Goal: Navigation & Orientation: Find specific page/section

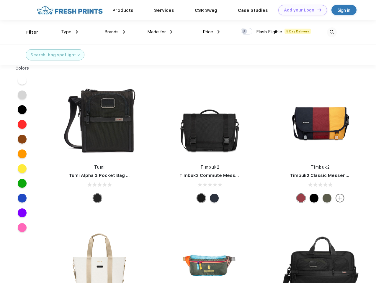
scroll to position [0, 0]
click at [301, 10] on link "Add your Logo Design Tool" at bounding box center [302, 10] width 49 height 10
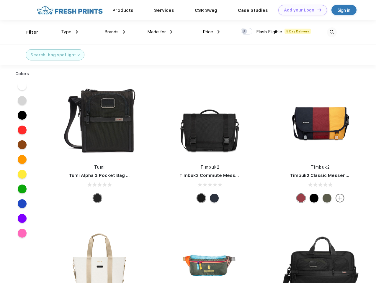
click at [0, 0] on div "Design Tool" at bounding box center [0, 0] width 0 height 0
click at [317, 10] on link "Add your Logo Design Tool" at bounding box center [302, 10] width 49 height 10
click at [28, 32] on div "Filter" at bounding box center [32, 32] width 12 height 7
click at [70, 32] on span "Type" at bounding box center [66, 31] width 10 height 5
click at [115, 32] on span "Brands" at bounding box center [111, 31] width 14 height 5
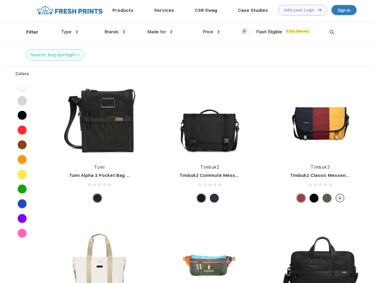
click at [160, 32] on span "Made for" at bounding box center [156, 31] width 19 height 5
click at [211, 32] on span "Price" at bounding box center [208, 31] width 10 height 5
click at [247, 32] on div at bounding box center [247, 31] width 12 height 6
click at [245, 32] on input "checkbox" at bounding box center [243, 30] width 4 height 4
click at [332, 32] on img at bounding box center [332, 32] width 10 height 10
